Goal: Find specific page/section: Find specific page/section

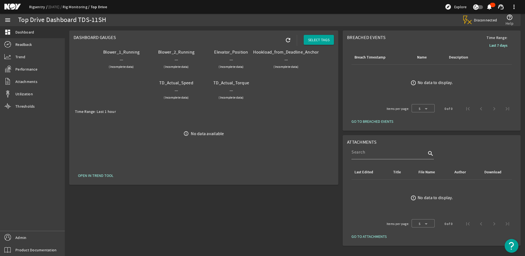
click at [40, 9] on link "Rigsentry" at bounding box center [38, 6] width 19 height 5
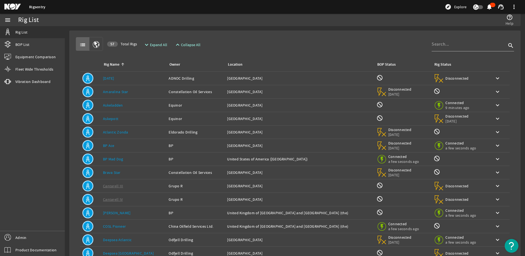
click at [111, 60] on link "[DATE]" at bounding box center [108, 78] width 11 height 5
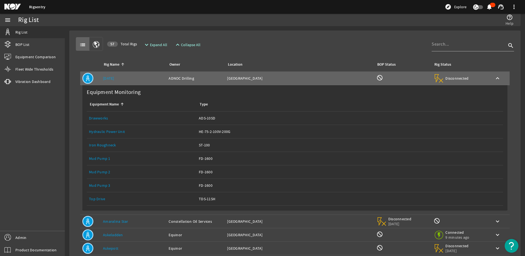
click at [100, 60] on link "Top Drive" at bounding box center [97, 198] width 16 height 5
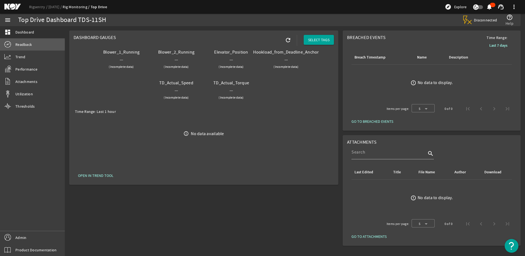
click at [25, 47] on span "Readback" at bounding box center [23, 44] width 16 height 5
